Goal: Task Accomplishment & Management: Manage account settings

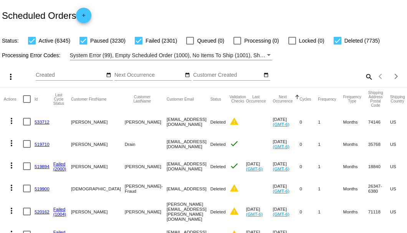
click at [364, 82] on mat-icon "search" at bounding box center [368, 77] width 9 height 12
click at [363, 78] on input "Search" at bounding box center [322, 75] width 101 height 6
paste input "[EMAIL_ADDRESS][DOMAIN_NAME]"
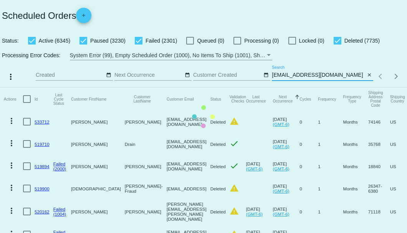
type input "[EMAIL_ADDRESS][DOMAIN_NAME]"
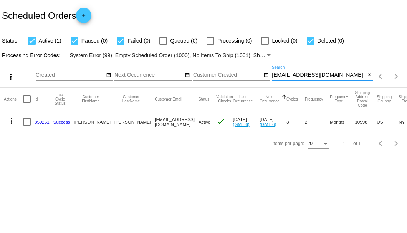
click at [36, 121] on link "859251" at bounding box center [42, 121] width 15 height 5
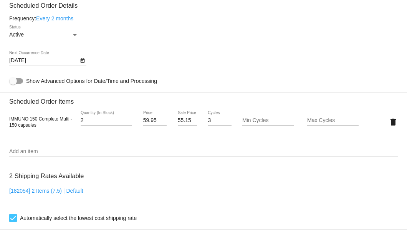
scroll to position [357, 0]
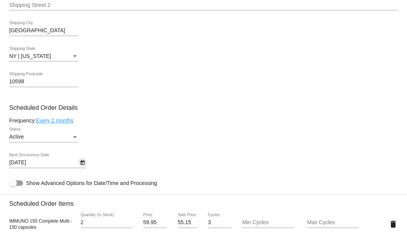
click at [83, 166] on icon "Open calendar" at bounding box center [82, 162] width 5 height 9
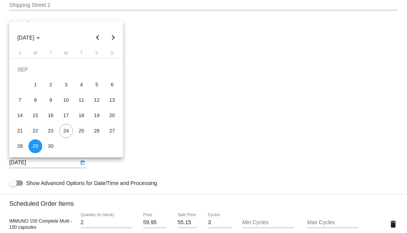
click at [111, 38] on button "Next month" at bounding box center [113, 37] width 15 height 15
click at [67, 132] on div "29" at bounding box center [66, 131] width 14 height 14
type input "10/29/2025"
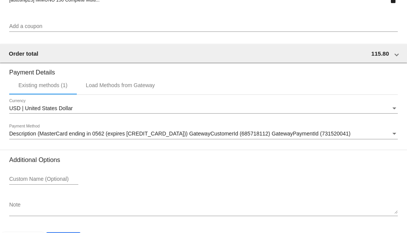
scroll to position [740, 0]
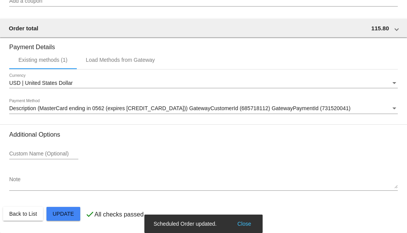
scroll to position [638, 0]
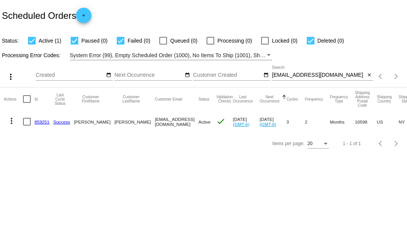
drag, startPoint x: 121, startPoint y: 122, endPoint x: 168, endPoint y: 124, distance: 46.8
click at [168, 124] on mat-row "more_vert 859251 Success [PERSON_NAME] [EMAIL_ADDRESS][DOMAIN_NAME] Active chec…" at bounding box center [282, 121] width 556 height 22
copy mat-row "[EMAIL_ADDRESS][DOMAIN_NAME]"
click at [371, 76] on mat-icon "close" at bounding box center [368, 75] width 5 height 6
